Goal: Navigation & Orientation: Find specific page/section

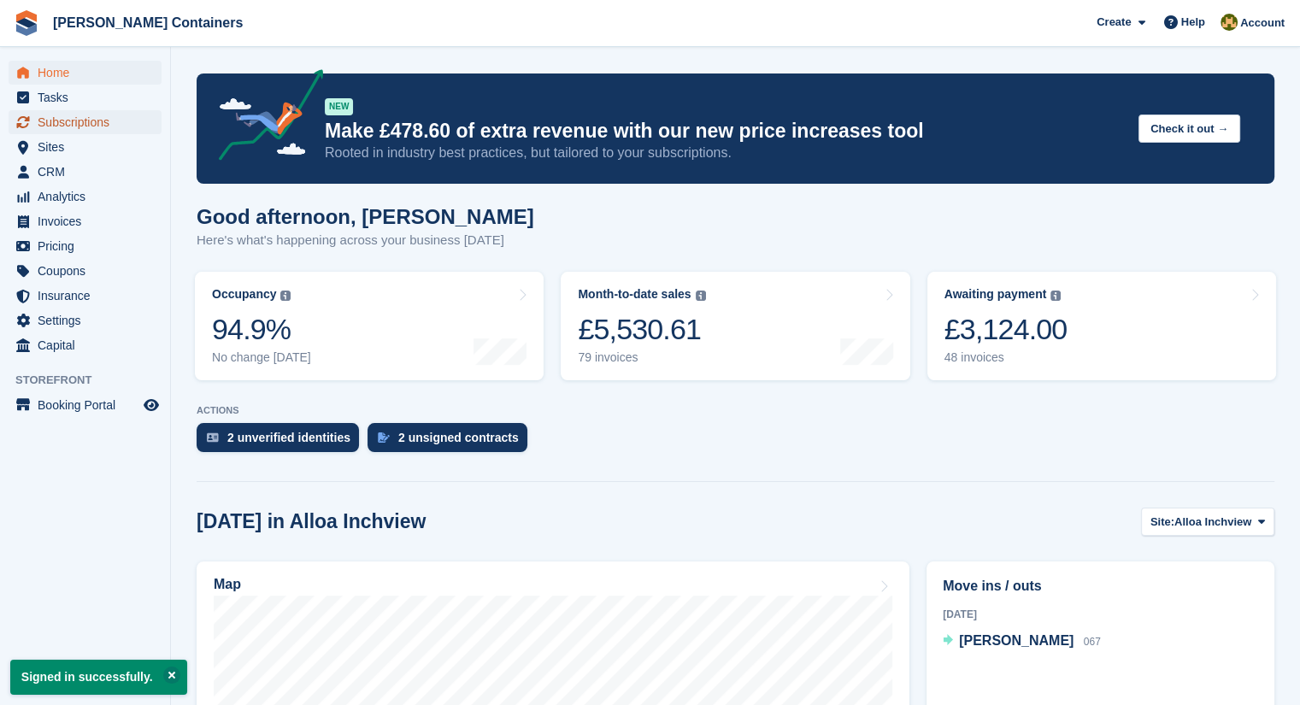
click at [126, 120] on span "Subscriptions" at bounding box center [89, 122] width 103 height 24
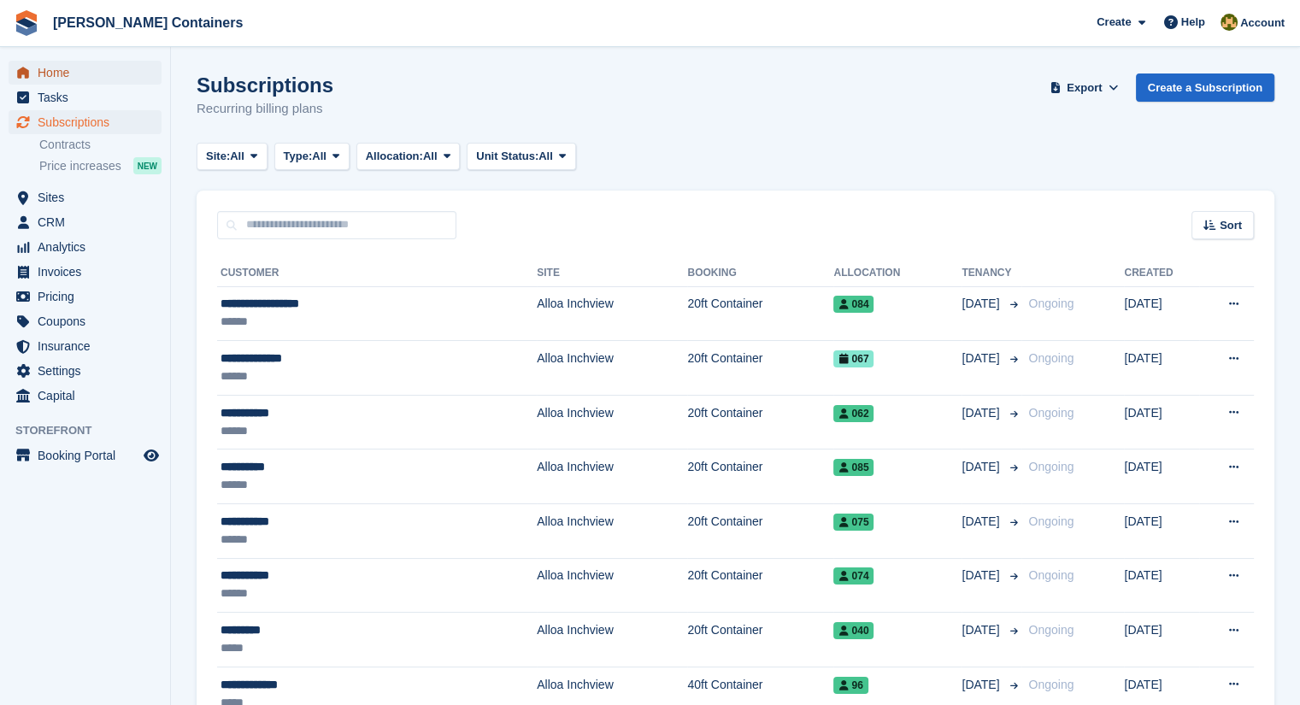
click at [115, 73] on span "Home" at bounding box center [89, 73] width 103 height 24
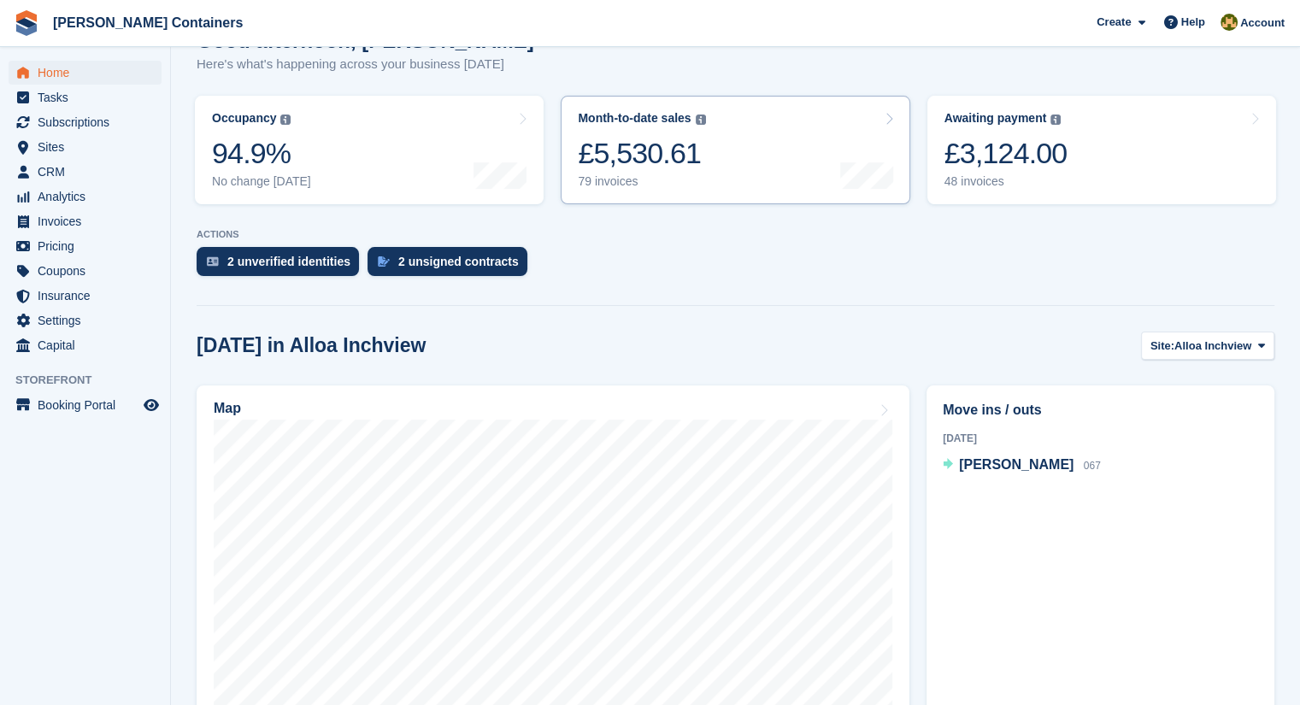
scroll to position [427, 0]
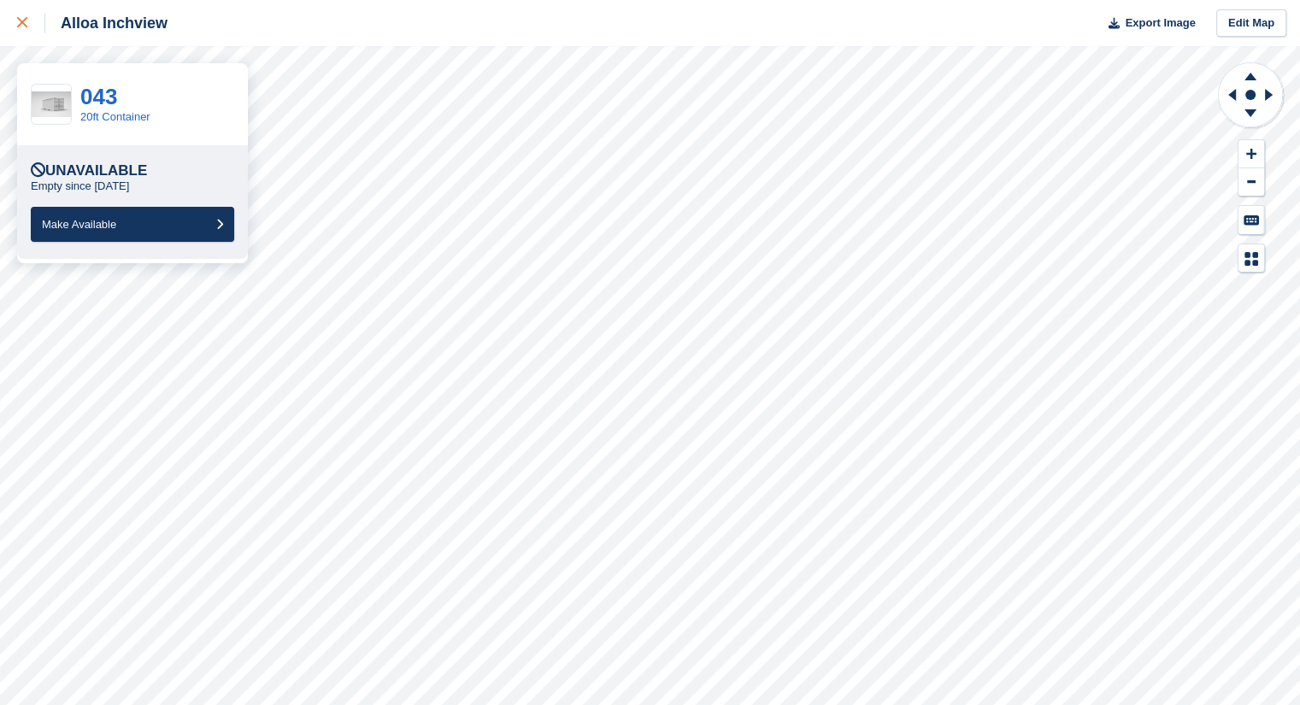
click at [13, 30] on link at bounding box center [22, 23] width 45 height 46
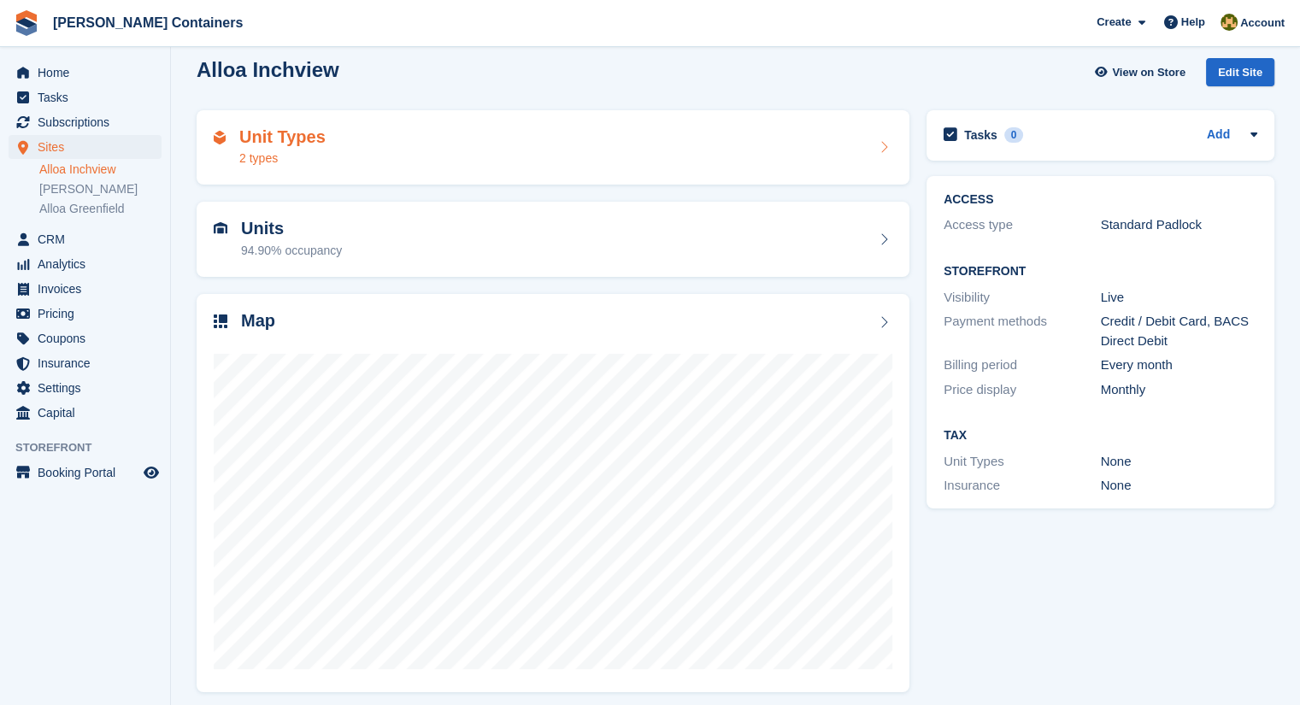
scroll to position [23, 0]
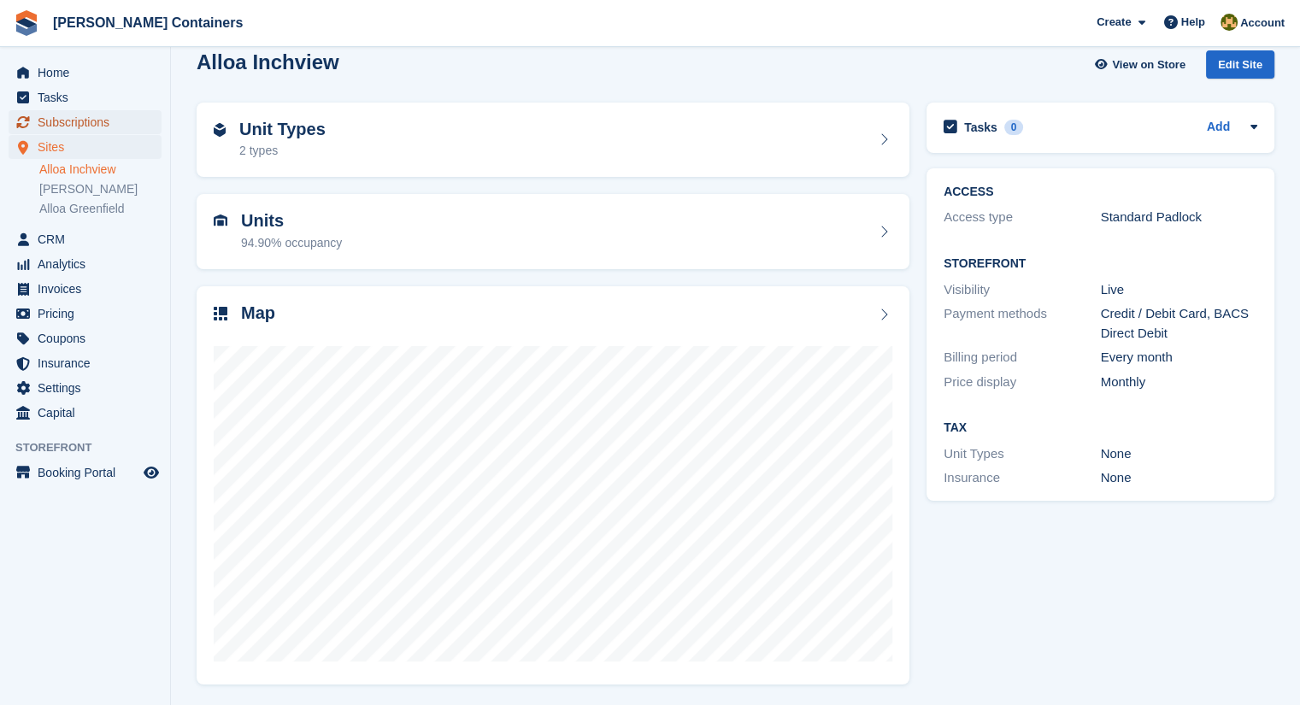
click at [103, 126] on span "Subscriptions" at bounding box center [89, 122] width 103 height 24
